Goal: Information Seeking & Learning: Learn about a topic

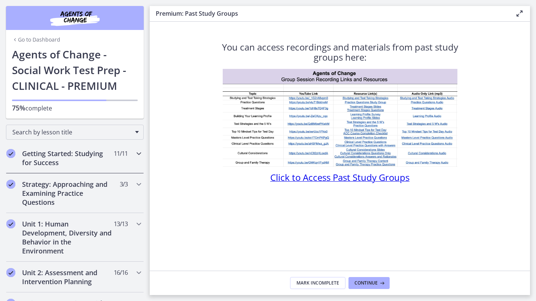
click at [87, 155] on h2 "Getting Started: Studying for Success" at bounding box center [67, 158] width 91 height 18
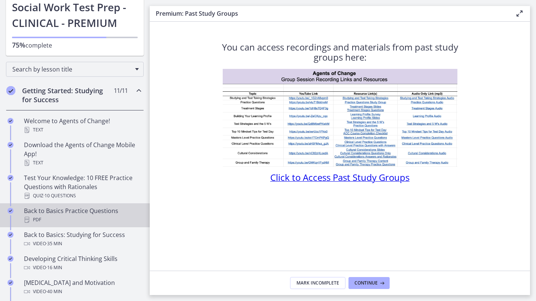
scroll to position [75, 0]
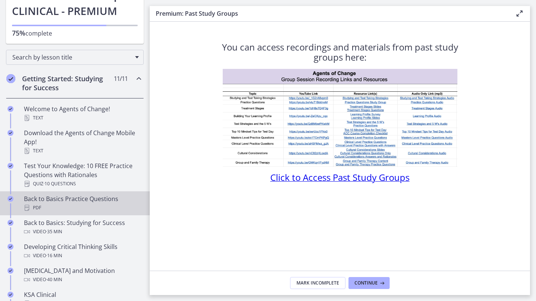
click at [61, 207] on div "PDF" at bounding box center [82, 207] width 117 height 9
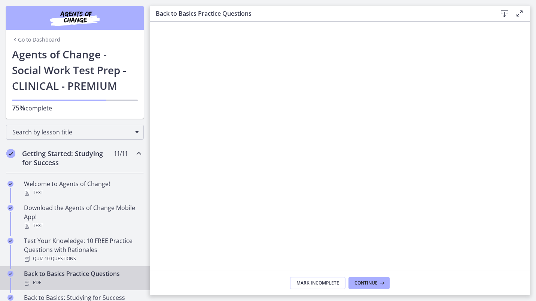
click at [24, 38] on link "Go to Dashboard" at bounding box center [36, 39] width 48 height 7
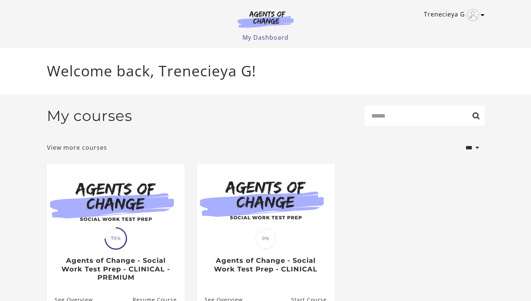
click at [482, 16] on icon "Toggle menu" at bounding box center [483, 15] width 4 height 6
click at [454, 25] on link "My Account" at bounding box center [453, 27] width 66 height 13
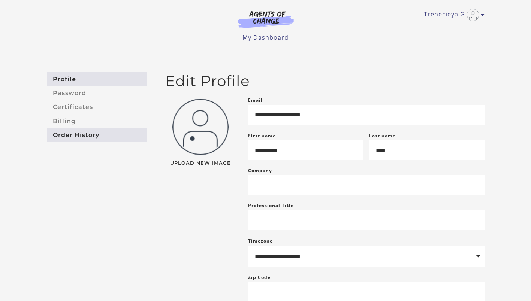
click at [93, 130] on link "Order History" at bounding box center [97, 135] width 100 height 14
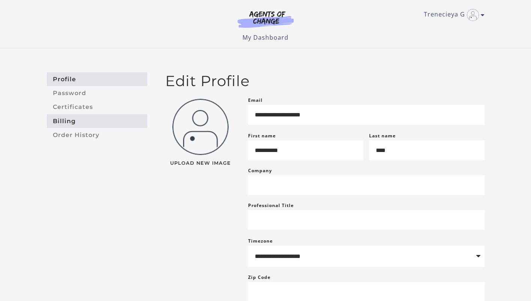
click at [59, 120] on link "Billing" at bounding box center [97, 121] width 100 height 14
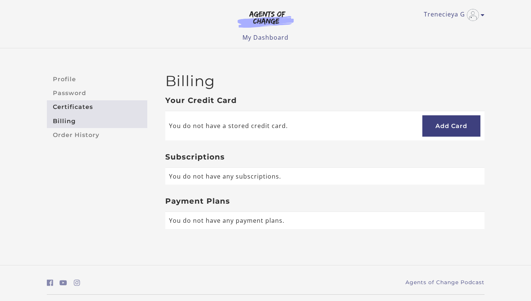
click at [60, 105] on link "Certificates" at bounding box center [97, 107] width 100 height 14
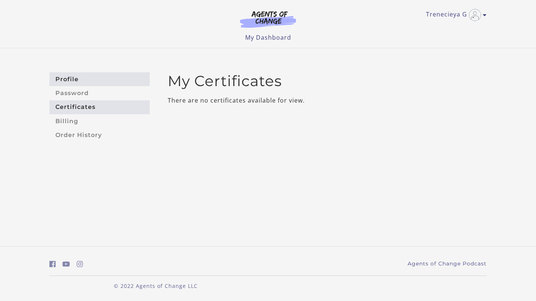
click at [65, 83] on link "Profile" at bounding box center [99, 79] width 100 height 14
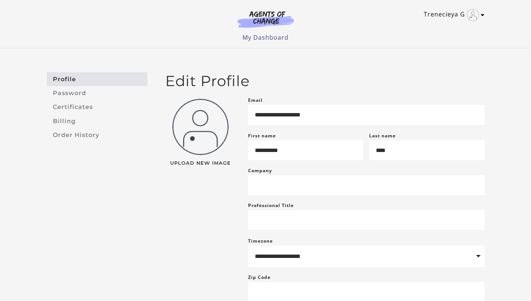
click at [479, 15] on link "Trenecieya G" at bounding box center [452, 15] width 57 height 12
click at [453, 25] on link "My Account" at bounding box center [453, 27] width 66 height 13
click at [282, 38] on link "My Dashboard" at bounding box center [265, 37] width 46 height 8
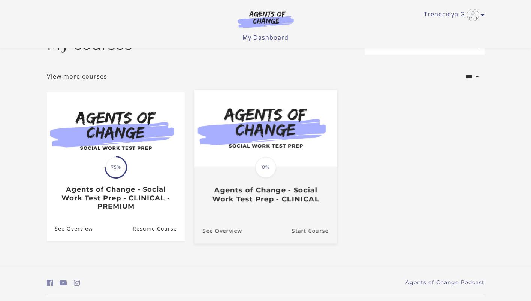
scroll to position [6, 0]
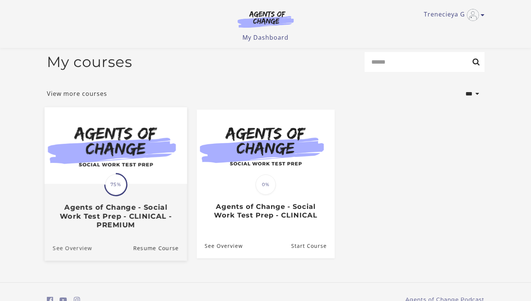
click at [59, 252] on link "See Overview" at bounding box center [68, 248] width 48 height 25
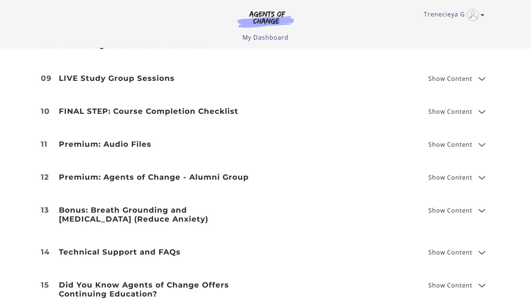
scroll to position [1199, 0]
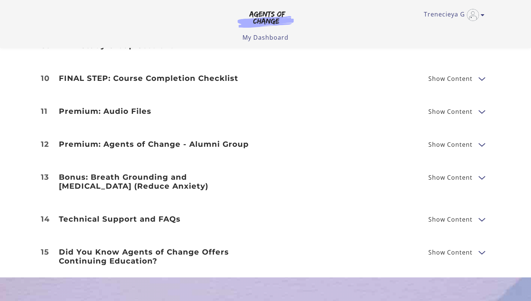
click at [463, 217] on span "Show Content" at bounding box center [450, 220] width 44 height 6
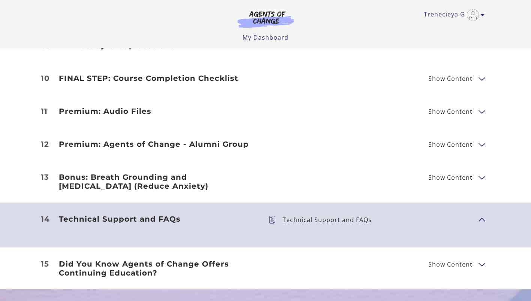
click at [306, 217] on p "Technical Support and FAQs" at bounding box center [329, 220] width 95 height 6
click at [271, 216] on icon at bounding box center [276, 219] width 14 height 7
click at [325, 217] on p "Technical Support and FAQs" at bounding box center [329, 220] width 95 height 6
click at [358, 217] on p "Technical Support and FAQs" at bounding box center [329, 220] width 95 height 6
click at [334, 217] on p "Technical Support and FAQs" at bounding box center [329, 220] width 95 height 6
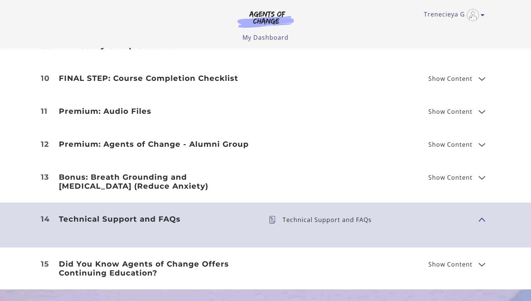
click at [334, 217] on p "Technical Support and FAQs" at bounding box center [329, 220] width 95 height 6
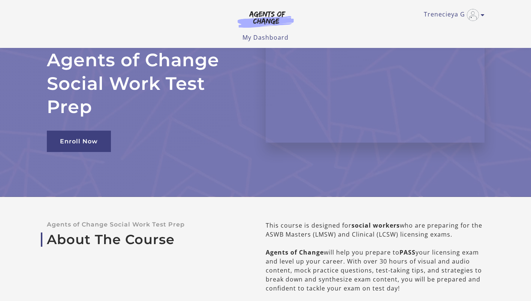
scroll to position [0, 0]
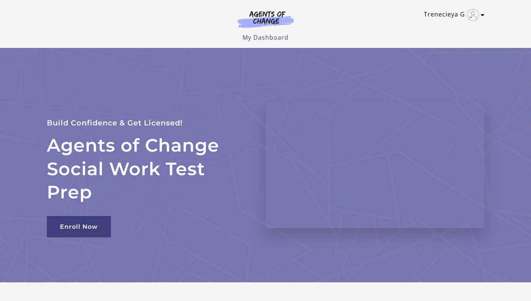
click at [455, 16] on link "Trenecieya G" at bounding box center [452, 15] width 57 height 12
click at [272, 30] on section at bounding box center [266, 20] width 72 height 21
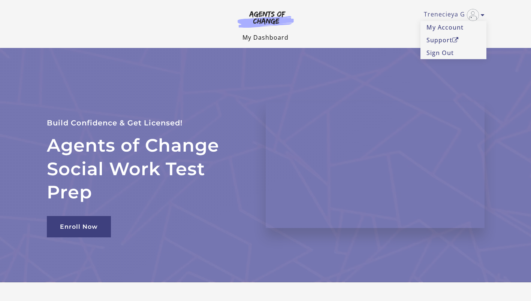
click at [272, 36] on link "My Dashboard" at bounding box center [265, 37] width 46 height 8
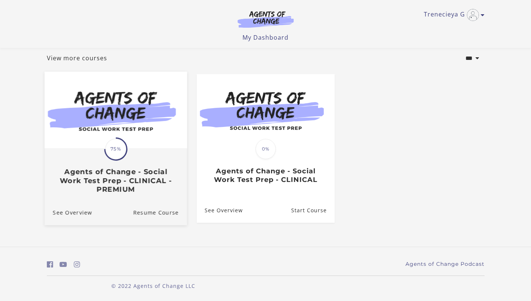
click at [99, 168] on h3 "Agents of Change - Social Work Test Prep - CLINICAL - PREMIUM" at bounding box center [115, 181] width 126 height 26
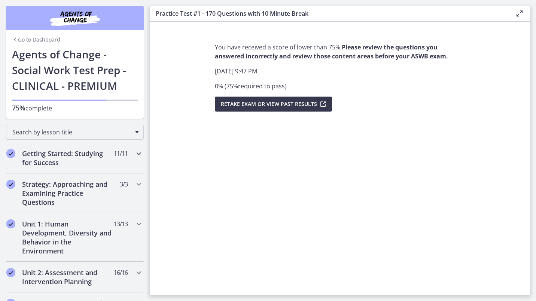
click at [69, 154] on h2 "Getting Started: Studying for Success" at bounding box center [67, 158] width 91 height 18
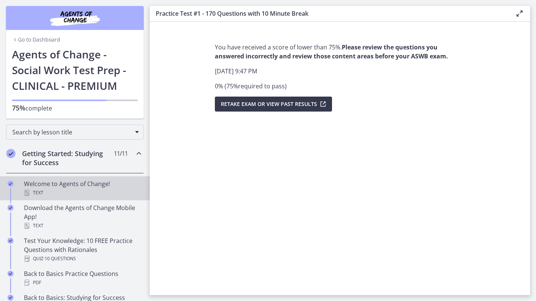
click at [61, 185] on div "Welcome to Agents of Change! Text" at bounding box center [82, 188] width 117 height 18
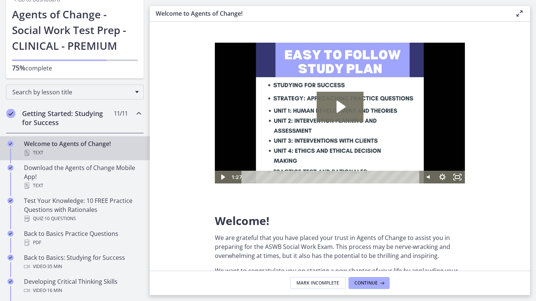
scroll to position [75, 0]
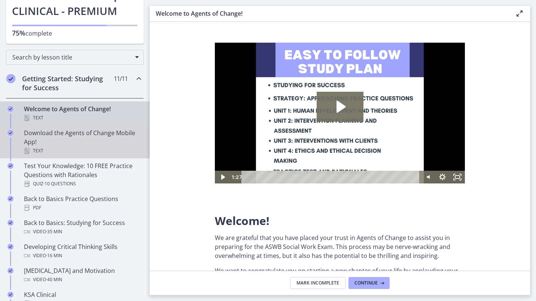
click at [39, 128] on link "Download the Agents of Change Mobile App! Text" at bounding box center [75, 141] width 150 height 33
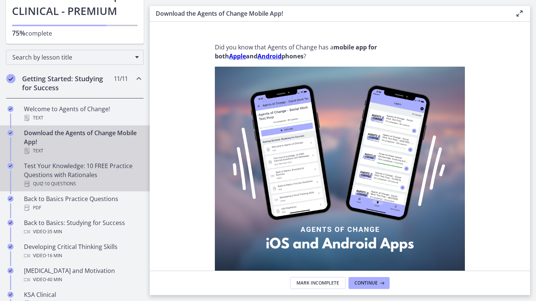
click at [45, 174] on div "Test Your Knowledge: 10 FREE Practice Questions with Rationales Quiz · 10 Quest…" at bounding box center [82, 174] width 117 height 27
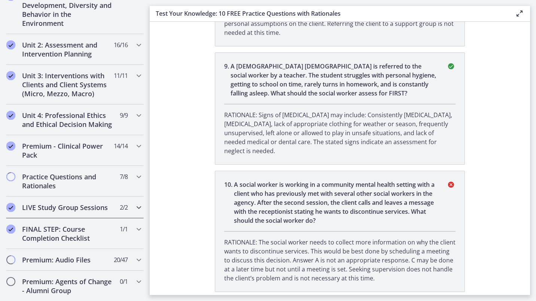
scroll to position [644, 0]
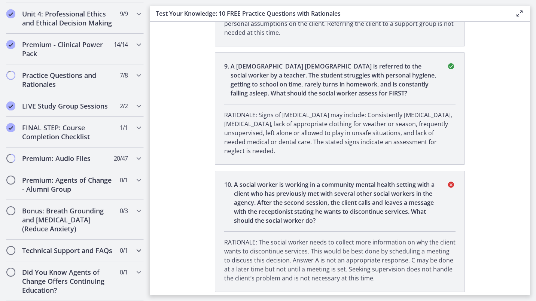
click at [81, 250] on h2 "Technical Support and FAQs" at bounding box center [67, 250] width 91 height 9
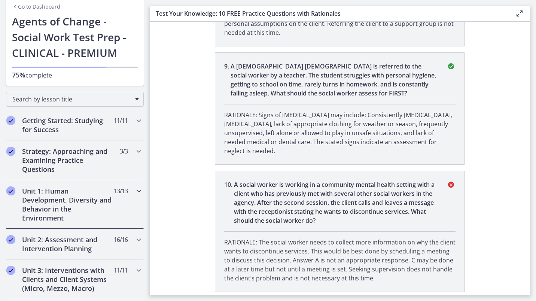
scroll to position [0, 0]
